Goal: Task Accomplishment & Management: Complete application form

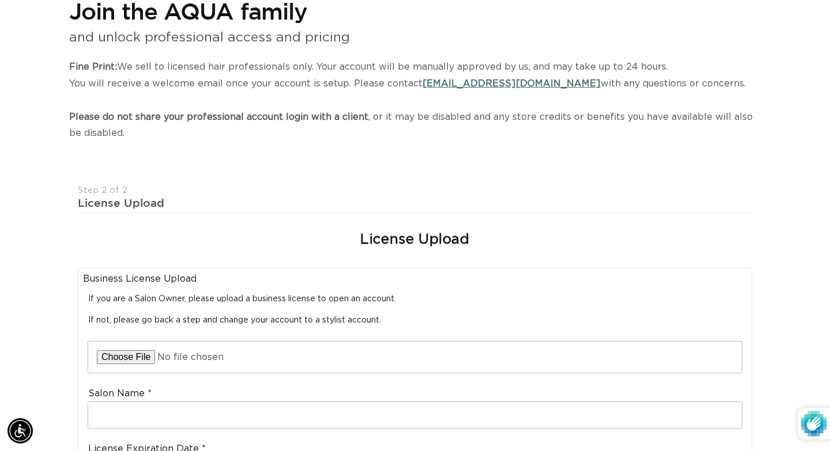
scroll to position [0, 0]
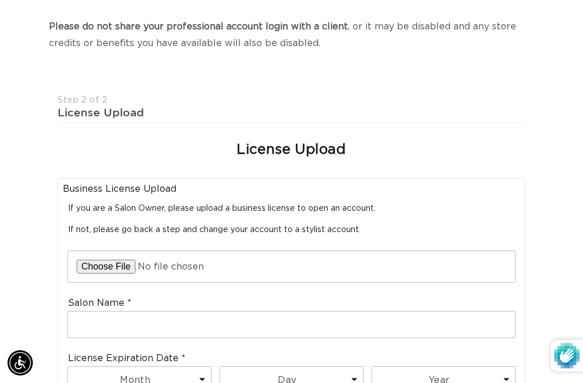
scroll to position [0, 502]
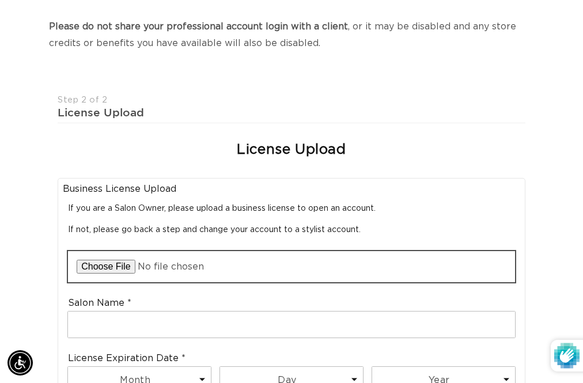
click at [123, 269] on input "file" at bounding box center [291, 266] width 447 height 31
type input "C:\fakepath\IMG_3762.jpg"
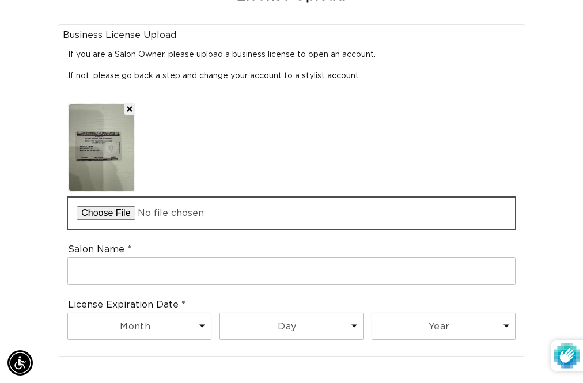
scroll to position [439, 0]
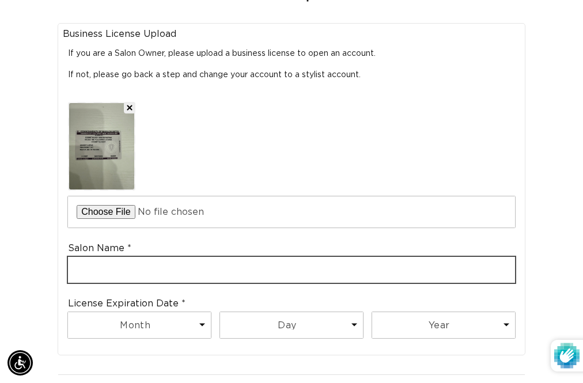
click at [288, 272] on input "text" at bounding box center [291, 270] width 447 height 26
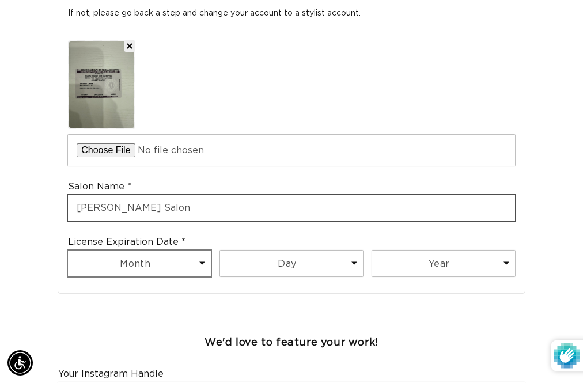
scroll to position [0, 0]
type input "Cleo Salon"
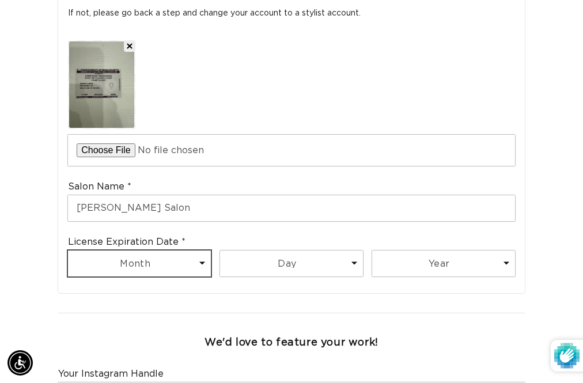
click at [176, 266] on select "Month 1 2 3 4 5 6 7 8 9 10 11 12" at bounding box center [139, 264] width 143 height 26
select select "8"
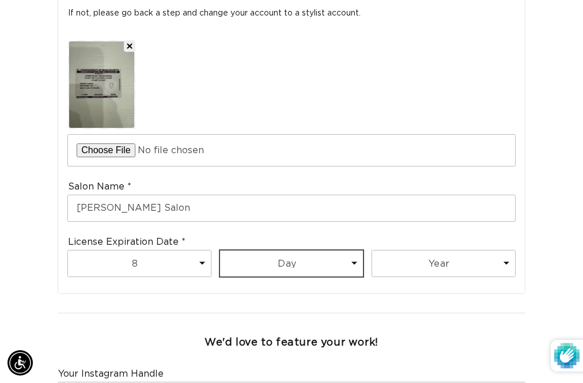
click at [254, 266] on select "Day 1 2 3 4 5 6 7 8 9 10 11 12 13 14 15 16 17 18 19 20 21 22 23 24 25 26 27 28 …" at bounding box center [291, 264] width 143 height 26
select select "22"
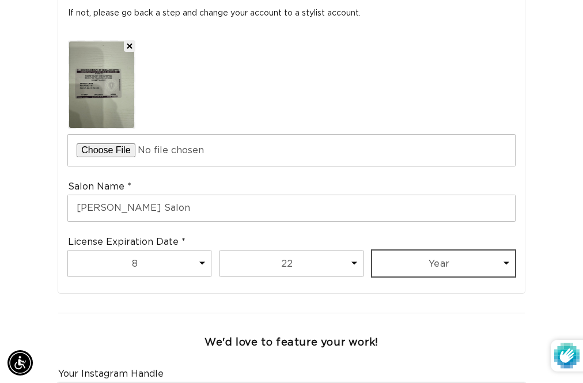
click at [393, 269] on select "Year 2025 2026 2027 2028 2029 2030 2031 2032 2033 2034 2035 2036 2037 2038 2039…" at bounding box center [443, 264] width 143 height 26
select select "2026"
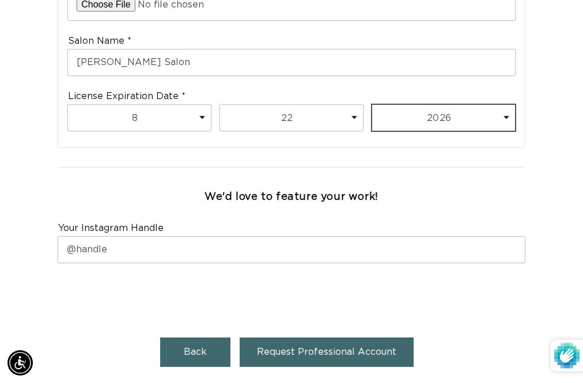
scroll to position [649, 0]
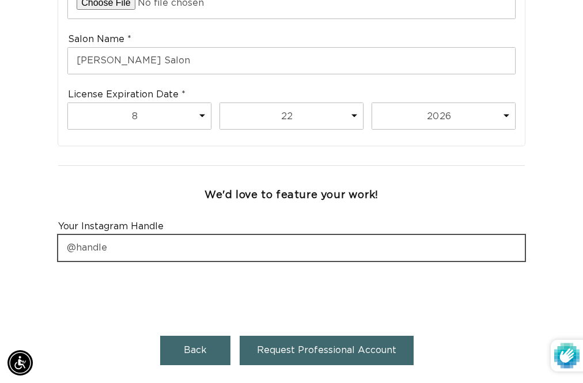
click at [382, 253] on input "text" at bounding box center [291, 248] width 467 height 26
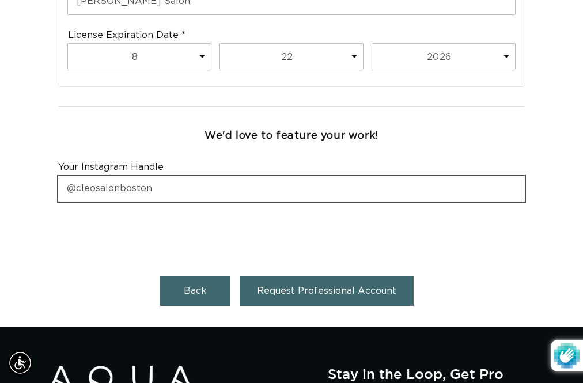
type input "@cleosalonboston"
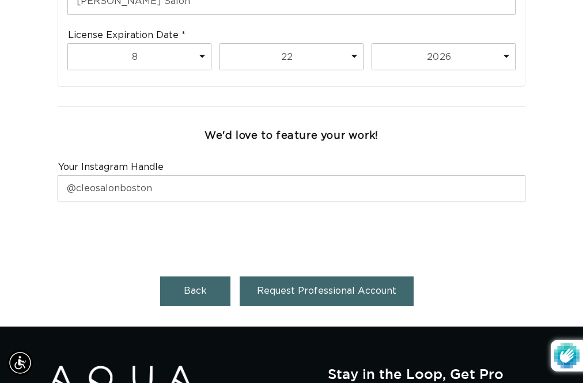
click at [326, 288] on span "Request Professional Account" at bounding box center [327, 291] width 140 height 9
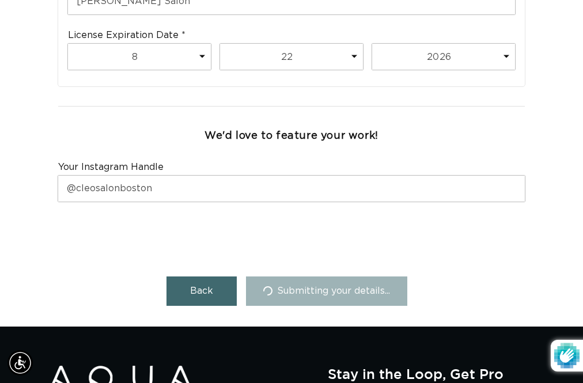
scroll to position [0, 1003]
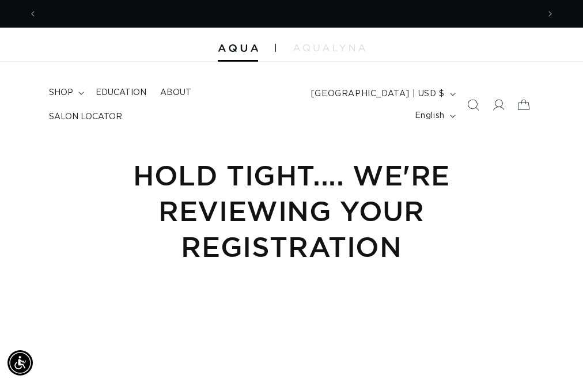
scroll to position [0, 1003]
